Goal: Task Accomplishment & Management: Manage account settings

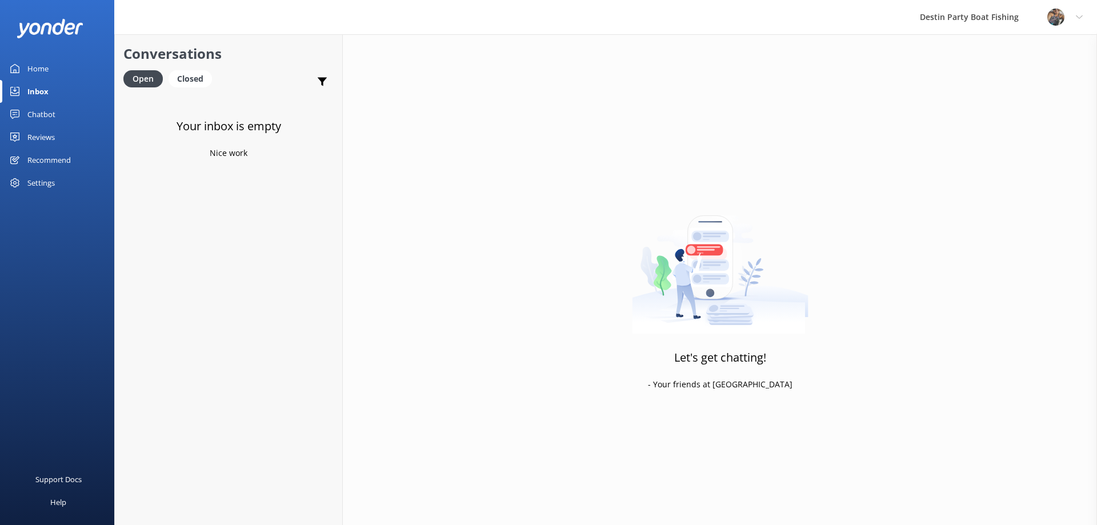
click at [39, 98] on div "Inbox" at bounding box center [37, 91] width 21 height 23
click at [43, 91] on div "Inbox" at bounding box center [37, 91] width 21 height 23
click at [31, 93] on div "Inbox" at bounding box center [37, 91] width 21 height 23
click at [32, 83] on div "Inbox" at bounding box center [37, 91] width 21 height 23
click at [34, 89] on div "Inbox" at bounding box center [37, 91] width 21 height 23
